Goal: Use online tool/utility: Utilize a website feature to perform a specific function

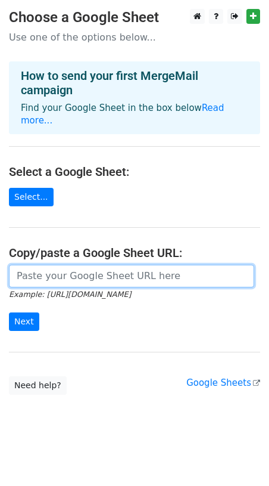
click at [55, 265] on input "url" at bounding box center [132, 276] width 246 height 23
paste input "[URL][DOMAIN_NAME]"
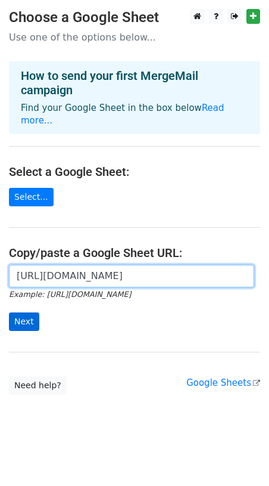
type input "[URL][DOMAIN_NAME]"
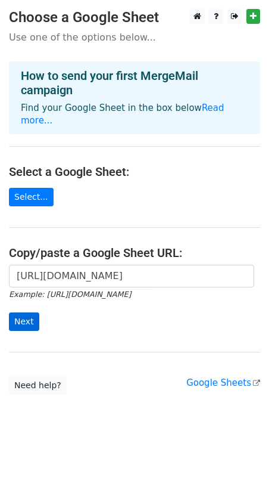
scroll to position [0, 0]
click at [33, 318] on div "[URL][DOMAIN_NAME] Example: [URL][DOMAIN_NAME] Next" at bounding box center [134, 304] width 269 height 79
click at [30, 312] on input "Next" at bounding box center [24, 321] width 30 height 18
